Goal: Transaction & Acquisition: Purchase product/service

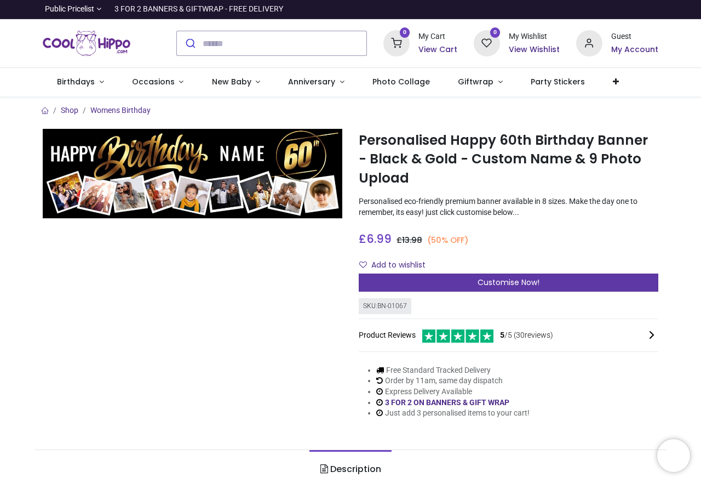
click at [552, 287] on div "Customise Now!" at bounding box center [509, 282] width 300 height 19
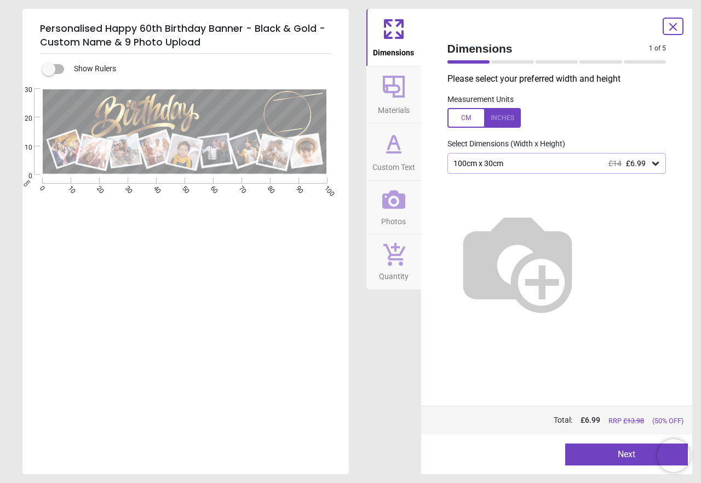
click at [652, 164] on icon at bounding box center [655, 163] width 11 height 11
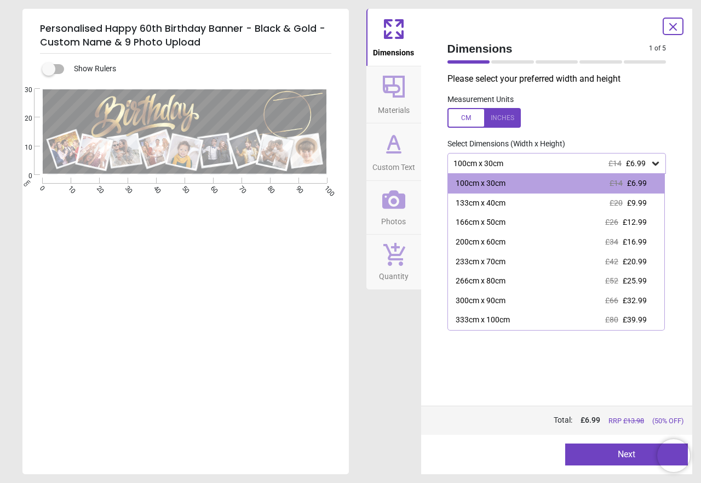
click at [652, 164] on icon at bounding box center [655, 163] width 11 height 11
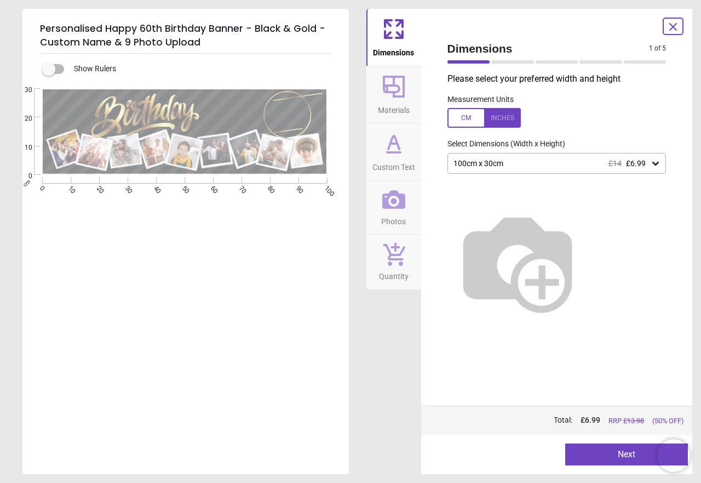
click at [654, 163] on icon at bounding box center [655, 164] width 7 height 4
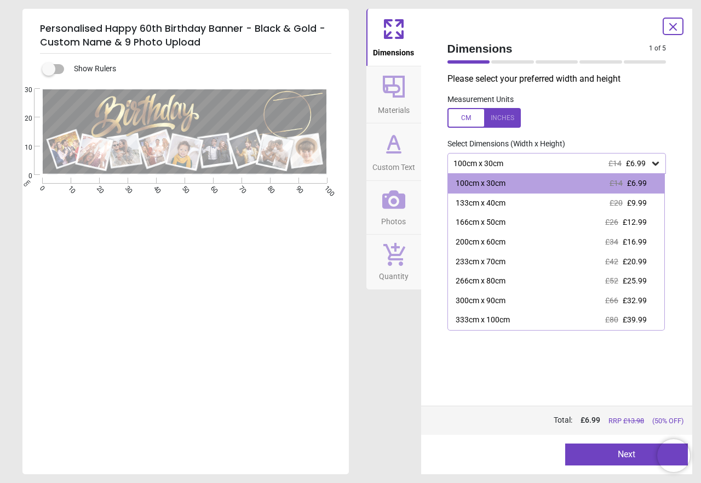
click at [654, 163] on icon at bounding box center [655, 164] width 7 height 4
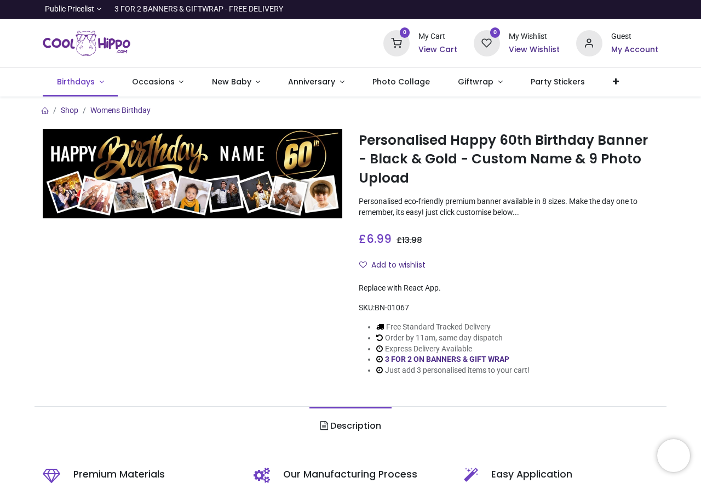
click at [78, 82] on span "Birthdays" at bounding box center [76, 81] width 38 height 11
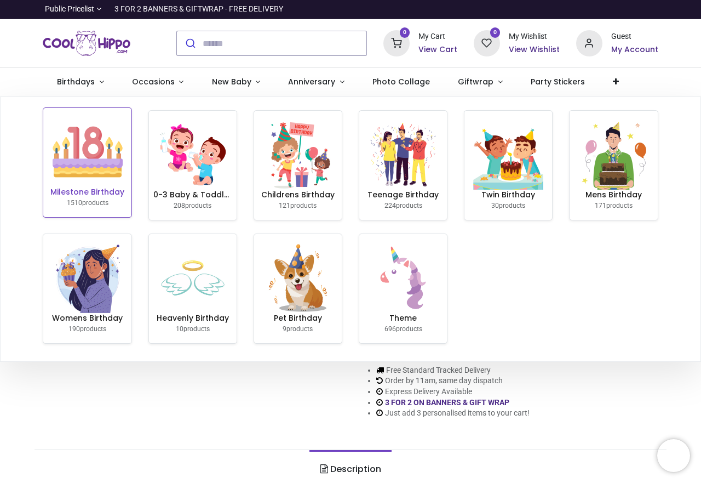
click at [75, 202] on span "1510" at bounding box center [74, 203] width 15 height 8
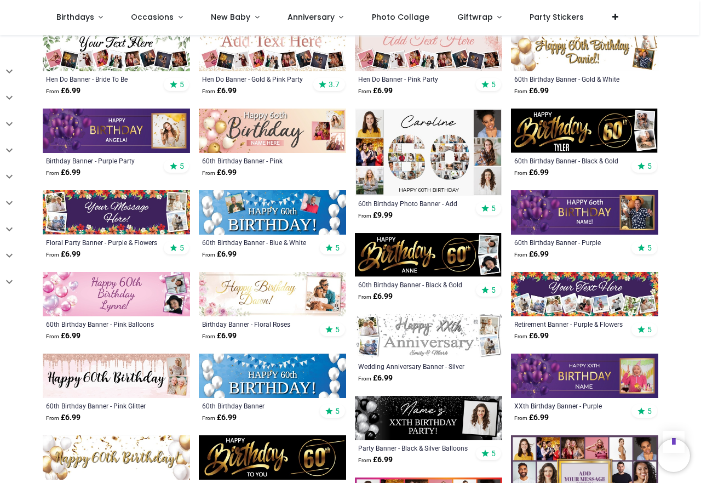
scroll to position [548, 0]
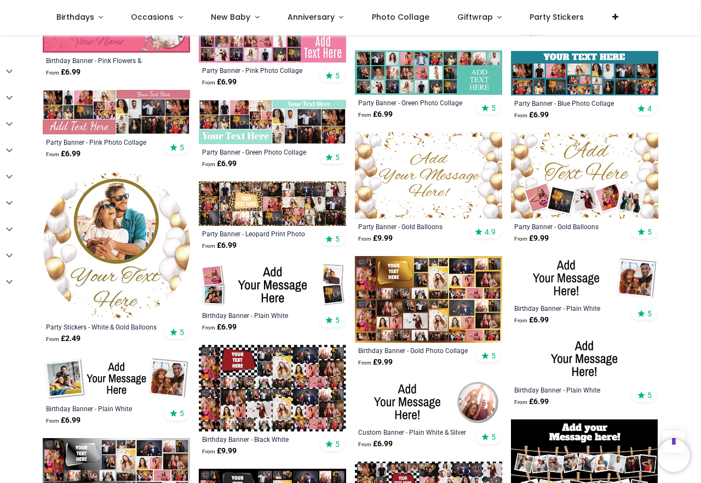
scroll to position [1753, 0]
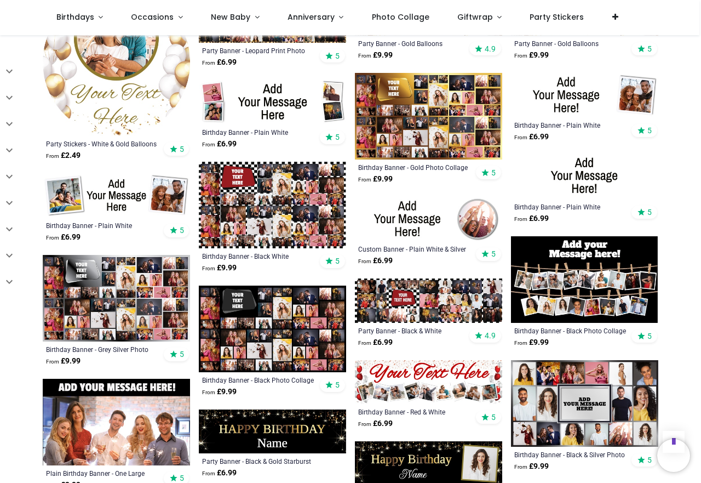
scroll to position [1589, 0]
